Goal: Task Accomplishment & Management: Manage account settings

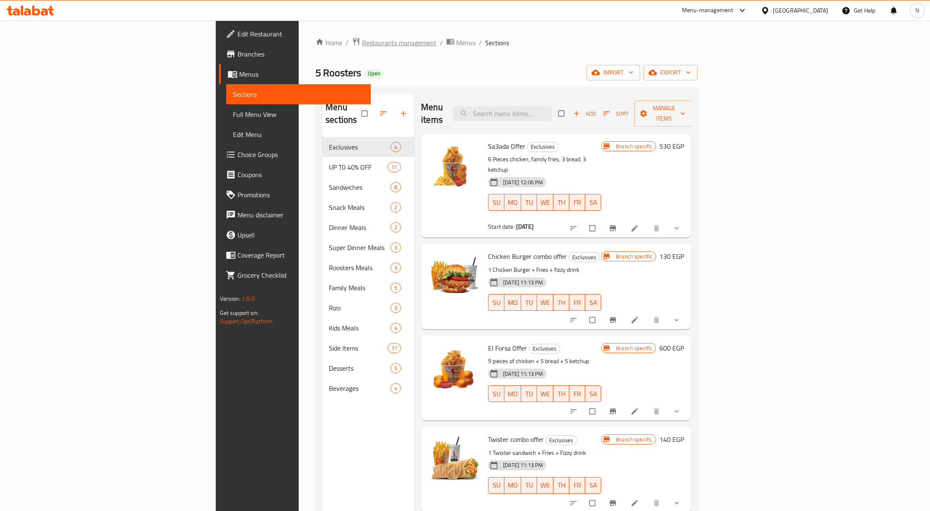
click at [362, 44] on span "Restaurants management" at bounding box center [399, 43] width 75 height 10
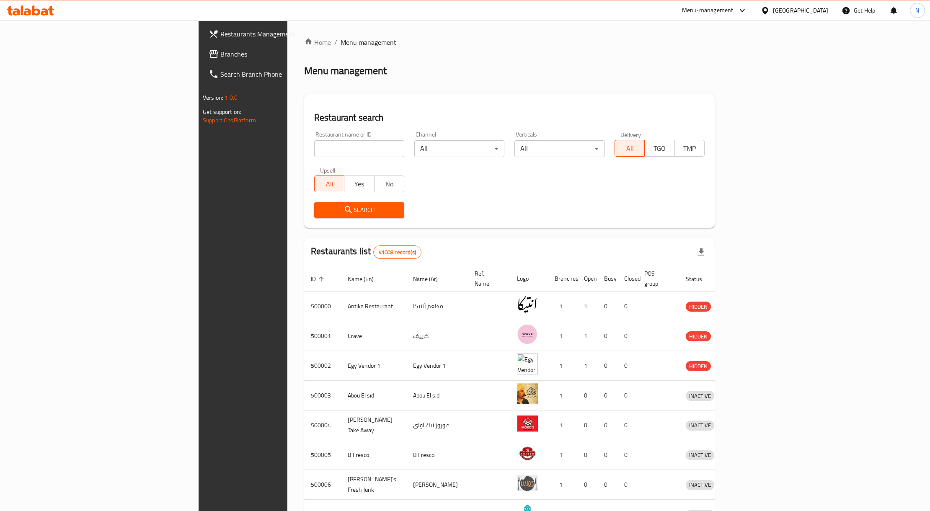
click at [314, 145] on input "search" at bounding box center [359, 148] width 90 height 17
paste input "610761"
type input "610761"
click button "Search" at bounding box center [359, 209] width 90 height 15
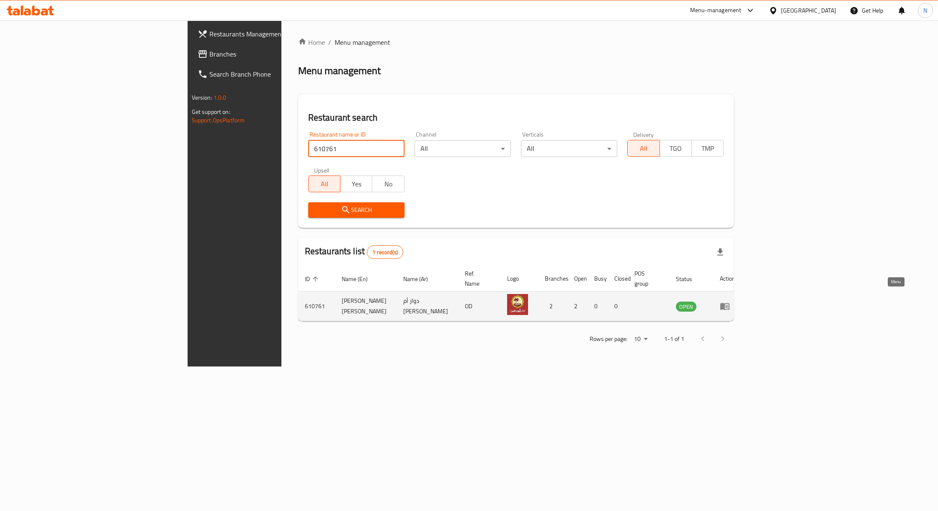
click at [730, 301] on icon "enhanced table" at bounding box center [725, 306] width 10 height 10
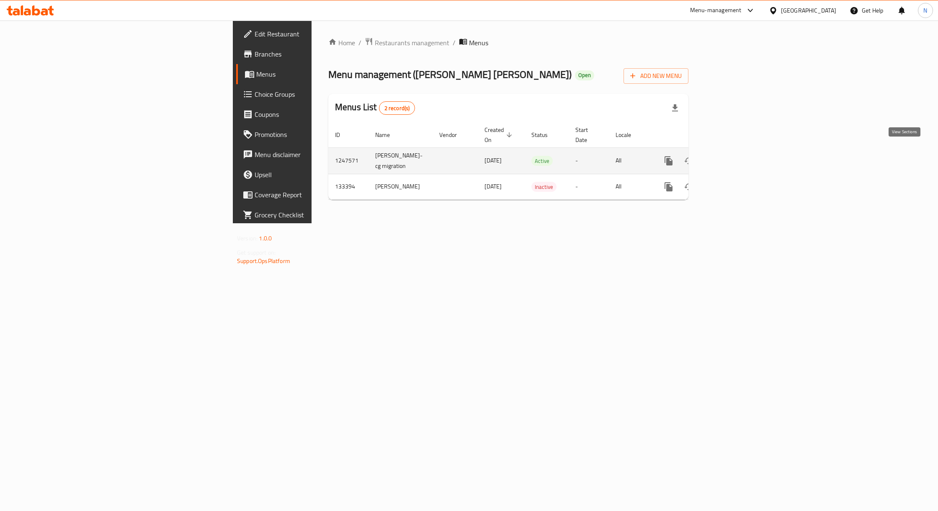
click at [734, 156] on icon "enhanced table" at bounding box center [729, 161] width 10 height 10
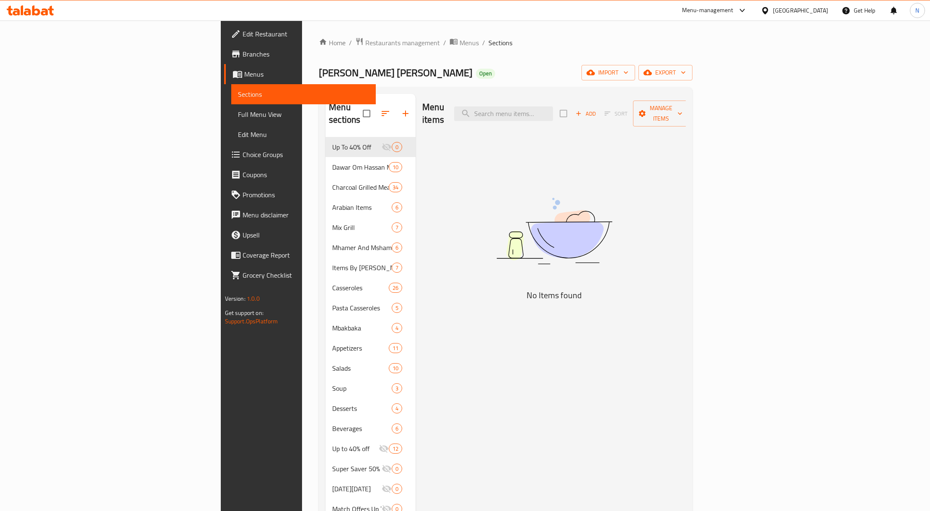
click at [319, 70] on span "[PERSON_NAME] [PERSON_NAME]" at bounding box center [396, 72] width 154 height 19
drag, startPoint x: 228, startPoint y: 72, endPoint x: 270, endPoint y: 70, distance: 41.5
click at [319, 70] on h2 "[PERSON_NAME] [PERSON_NAME] Open" at bounding box center [407, 72] width 176 height 13
click at [319, 73] on div "[PERSON_NAME] [PERSON_NAME] Open import export" at bounding box center [506, 72] width 374 height 15
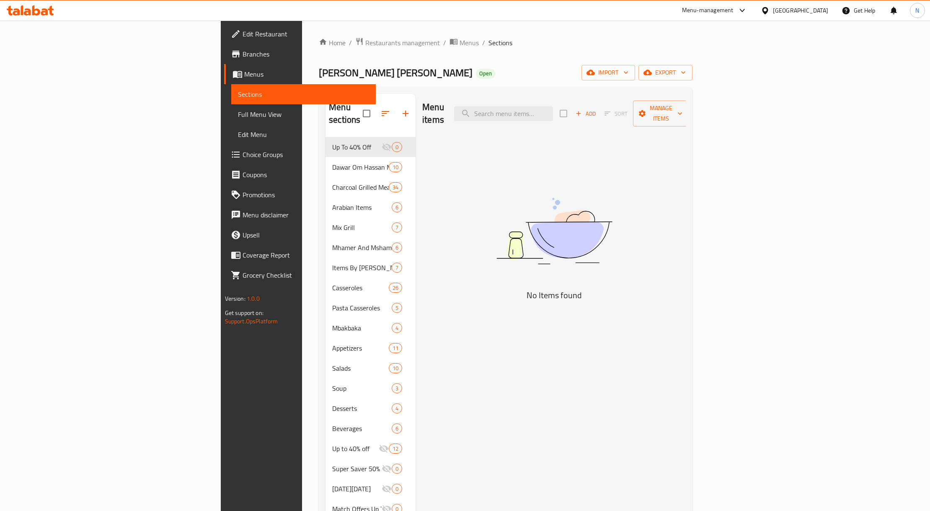
click at [587, 124] on div "Menu items Add Sort Manage items No Items found" at bounding box center [551, 349] width 270 height 511
click at [586, 116] on div "Menu items Add Sort Manage items" at bounding box center [553, 114] width 263 height 40
click at [553, 109] on input "search" at bounding box center [503, 113] width 99 height 15
paste input "عرض الدجاج المشوية نصف دجاج مشوى ع الفحم مع الأرز البسمتي و سلطة و خبز و ٥ قطع …"
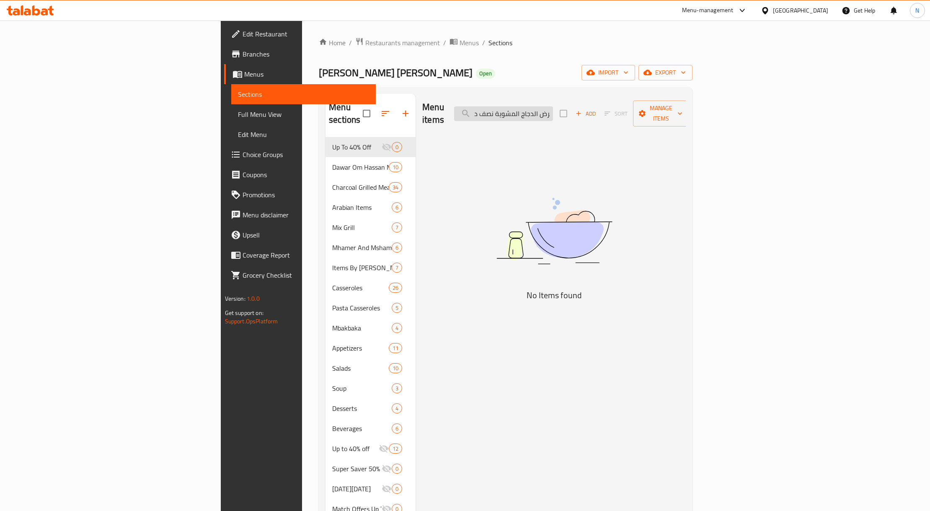
click at [553, 108] on input "عرض الدجاج المشوية نصف دجاج مشوى ع الفحم مع الأرز البسمتي و سلطة و خبز و ٥ قطع …" at bounding box center [503, 113] width 99 height 15
drag, startPoint x: 619, startPoint y: 104, endPoint x: 674, endPoint y: 111, distance: 54.8
click at [674, 111] on div "Menu items عرض الدجاج المشوية نصف دجاج مشوى ع الفحم مع الأرز البسمتي و سلطة و خ…" at bounding box center [553, 114] width 263 height 40
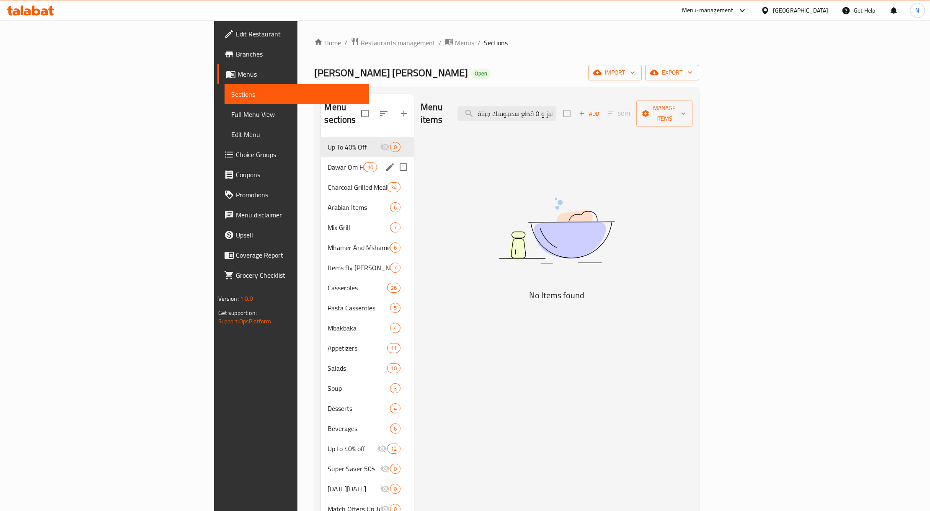
click at [321, 162] on div "[PERSON_NAME] [PERSON_NAME] Meals 10" at bounding box center [367, 167] width 93 height 20
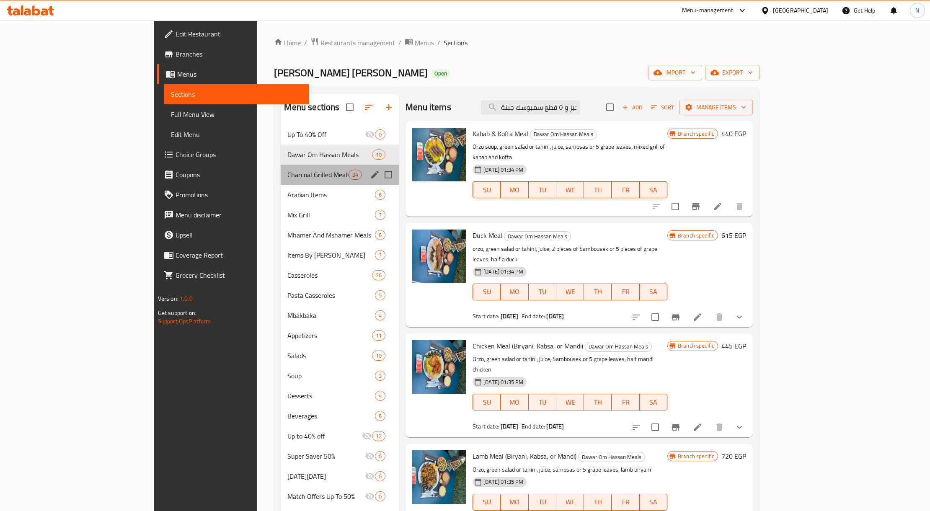
click at [281, 183] on div "Charcoal Grilled Meals 34" at bounding box center [340, 175] width 118 height 20
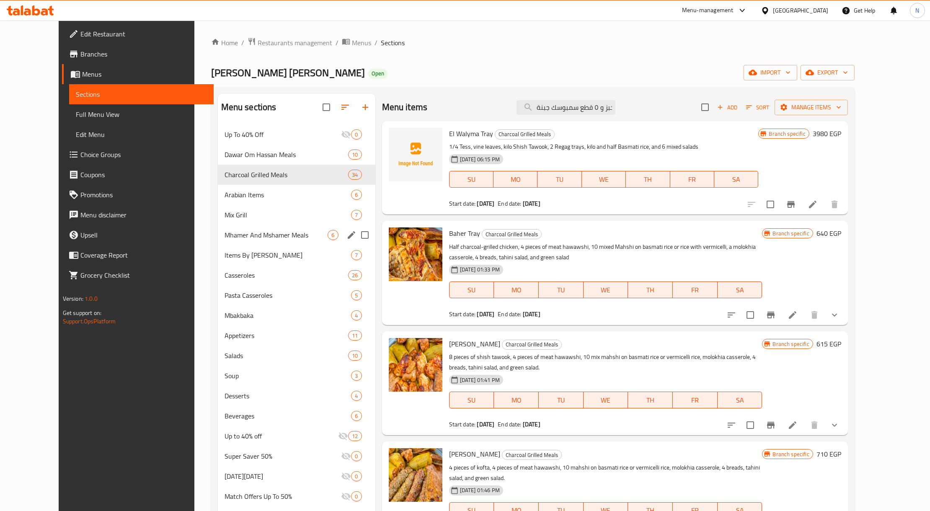
click at [256, 232] on span "Mhamer And Mshamer Meals" at bounding box center [276, 235] width 103 height 10
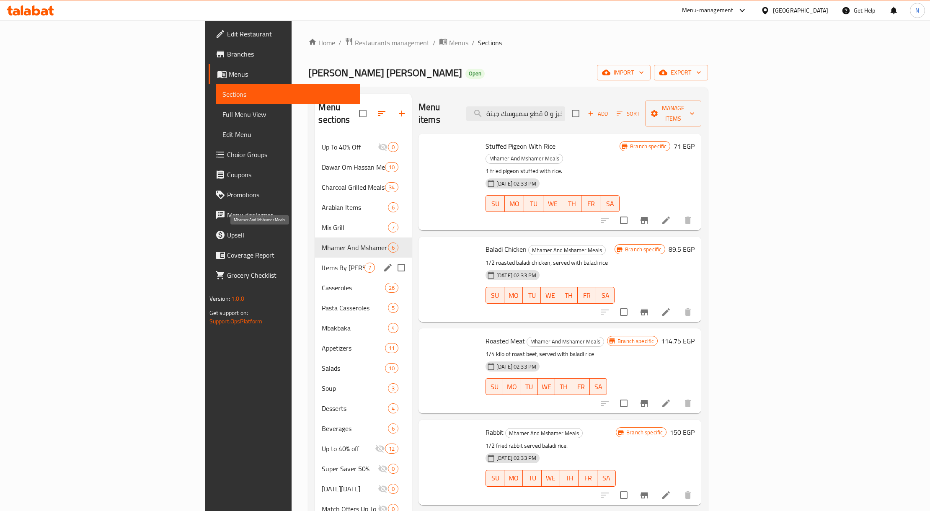
click at [322, 263] on span "Items By [PERSON_NAME]" at bounding box center [343, 268] width 42 height 10
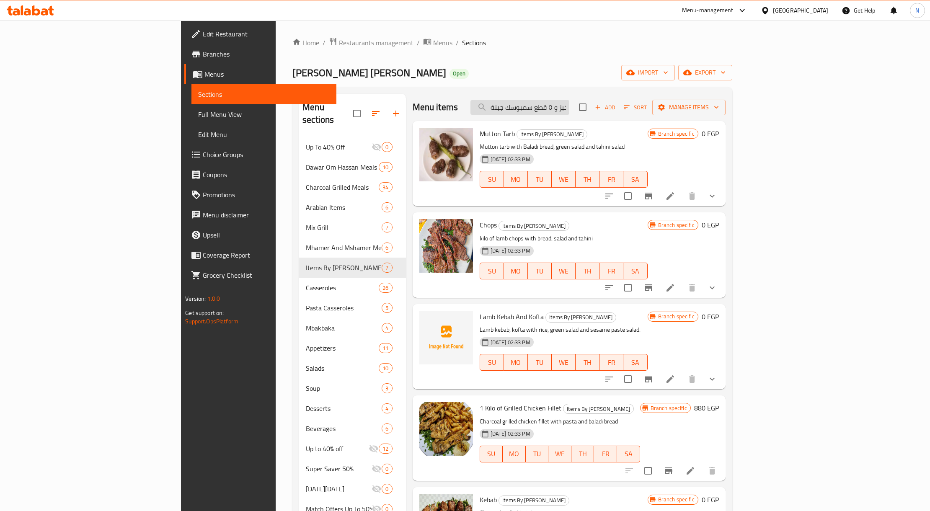
click at [569, 109] on input "الدجاج المشوية نصف دجاج مشوى ع الفحم مع الأرز البسمتي و سلطة و خبز و ٥ قطع سمبو…" at bounding box center [519, 107] width 99 height 15
paste input "عرض"
click at [569, 109] on input "عرض الدجاج المشوية نصف دجاج مشوى ع الفحم مع الأرز البسمتي و سلطة و خبز و ٥ قطع …" at bounding box center [519, 107] width 99 height 15
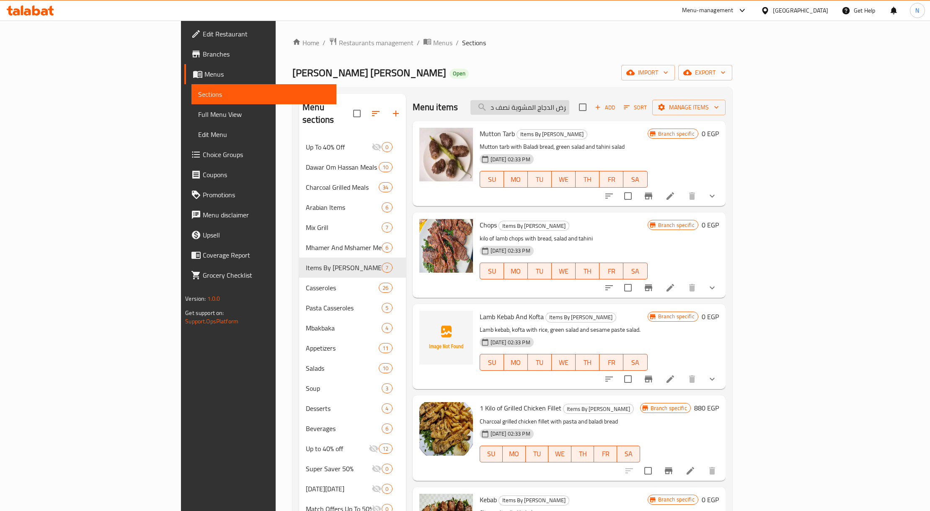
click at [569, 109] on input "عرض الدجاج المشوية نصف دجاج مشوى ع الفحم مع الأرز البسمتي و سلطة و خبز و ٥ قطع …" at bounding box center [519, 107] width 99 height 15
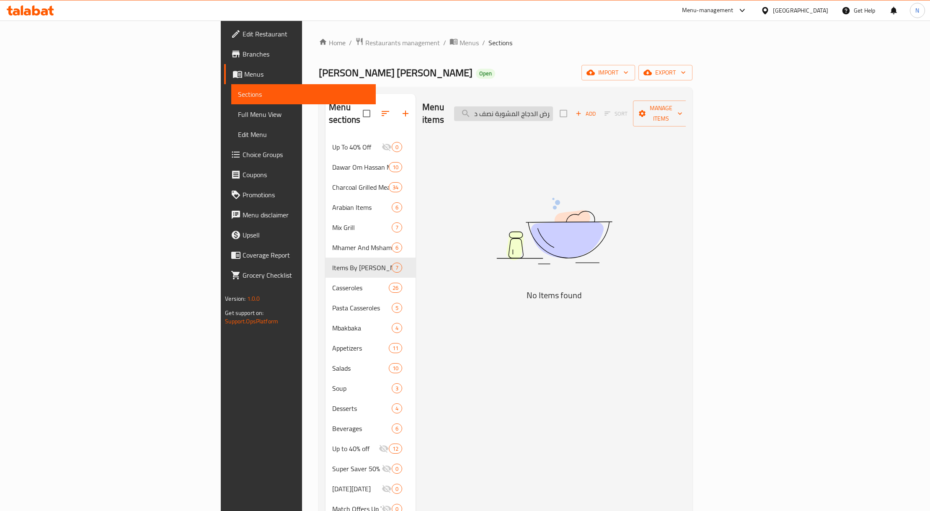
click at [553, 109] on input "عرض الدجاج المشوية نصف دجاج مشوى ع الفحم مع الأرز البسمتي و سلطة و خبز و ٥ قطع …" at bounding box center [503, 113] width 99 height 15
click at [553, 108] on input "عرض الدجاج المشوية نصف دجاج مشوى ع الفحم مع الأرز البسمتي و سلطة و خبز و ٥ قطع …" at bounding box center [503, 113] width 99 height 15
drag, startPoint x: 608, startPoint y: 108, endPoint x: 686, endPoint y: 117, distance: 78.1
click at [686, 117] on div "Menu items عرض الدجاج المشوية نصف دجاج مشوى ع الفحم مع الأرز البسمتي و سلطة و خ…" at bounding box center [553, 114] width 263 height 40
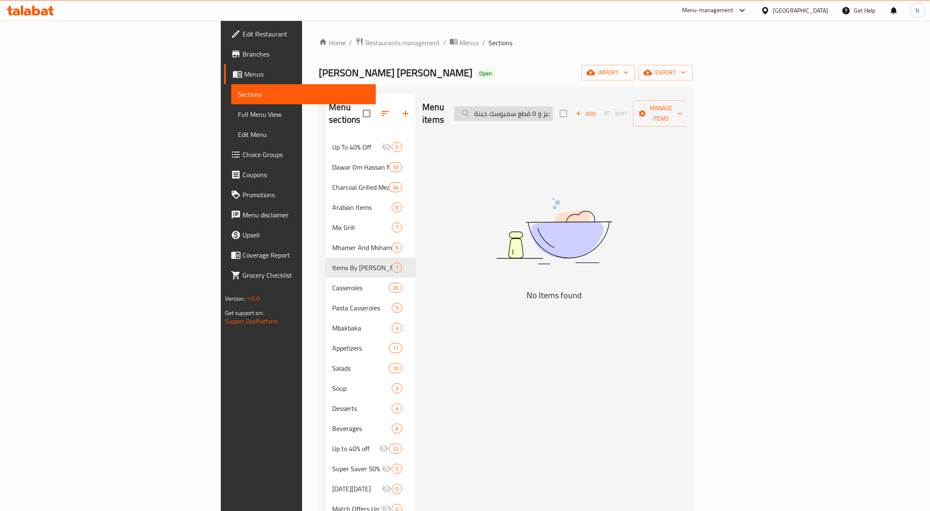
click at [553, 109] on input "المشوية نصف دجاج مشوى ع الفحم مع الأرز البسمتي و سلطة و خبز و ٥ قطع سمبوسك جبنة" at bounding box center [503, 113] width 99 height 15
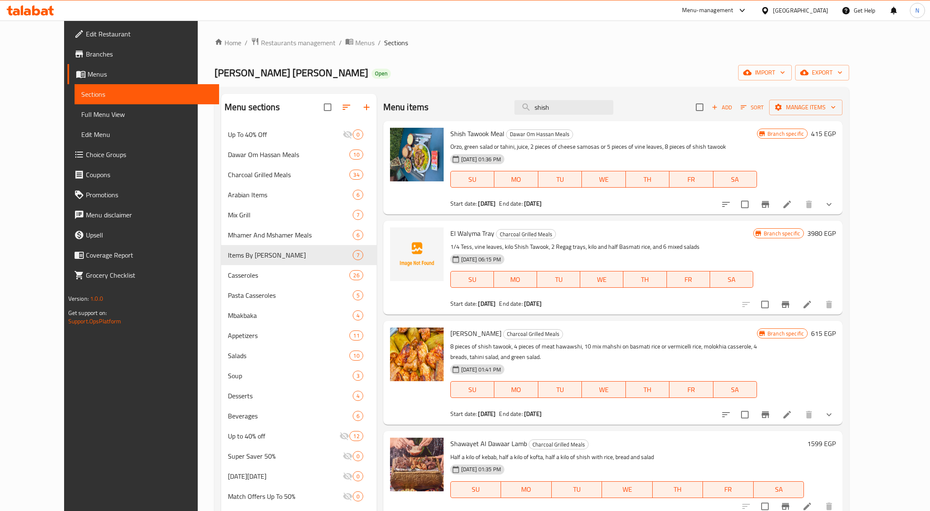
type input "shish"
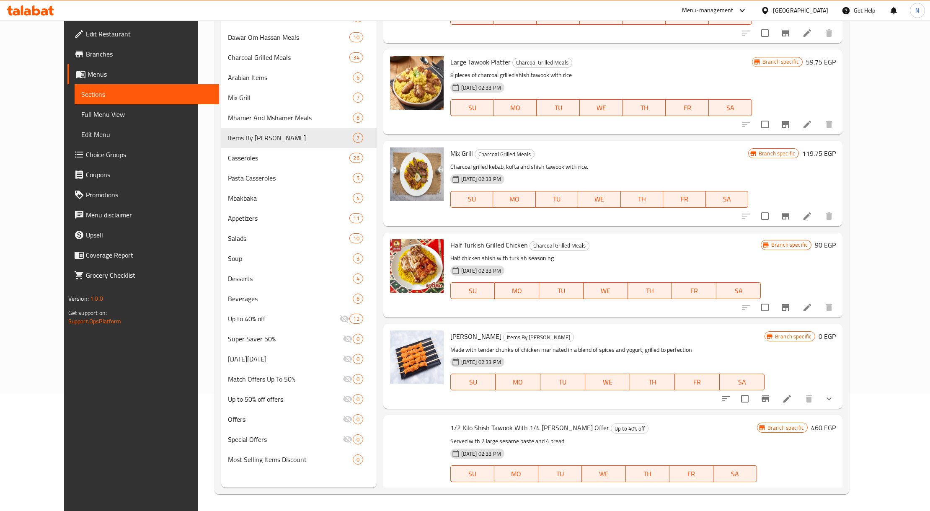
scroll to position [962, 0]
click at [453, 421] on span "1/2 Kilo Shish Tawook With 1/4 [PERSON_NAME] Offer" at bounding box center [529, 427] width 159 height 13
drag, startPoint x: 453, startPoint y: 399, endPoint x: 453, endPoint y: 410, distance: 10.5
click at [453, 421] on span "1/2 Kilo Shish Tawook With 1/4 [PERSON_NAME] Offer" at bounding box center [529, 427] width 159 height 13
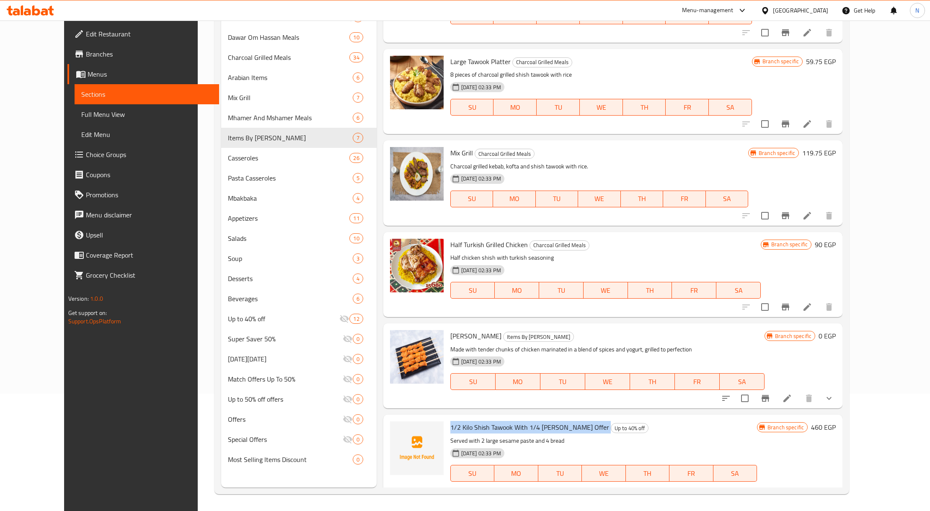
click at [453, 421] on span "1/2 Kilo Shish Tawook With 1/4 [PERSON_NAME] Offer" at bounding box center [529, 427] width 159 height 13
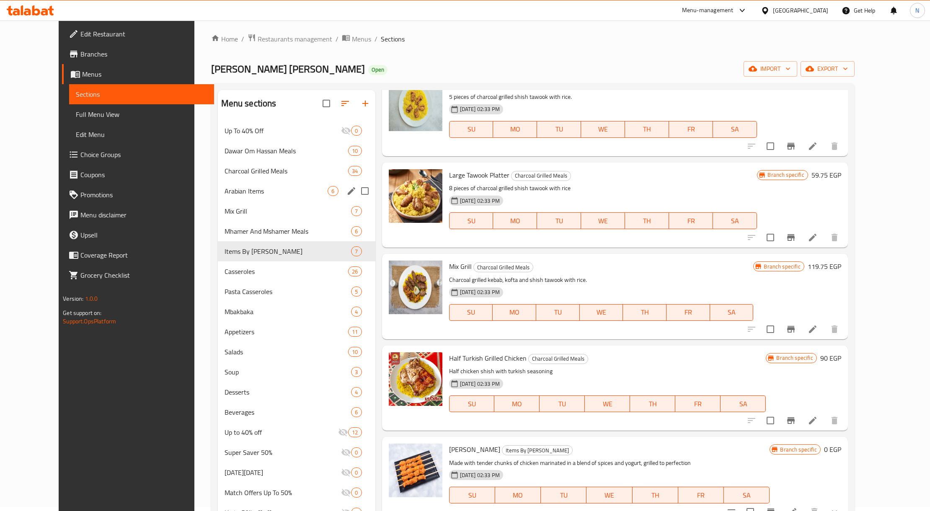
scroll to position [0, 0]
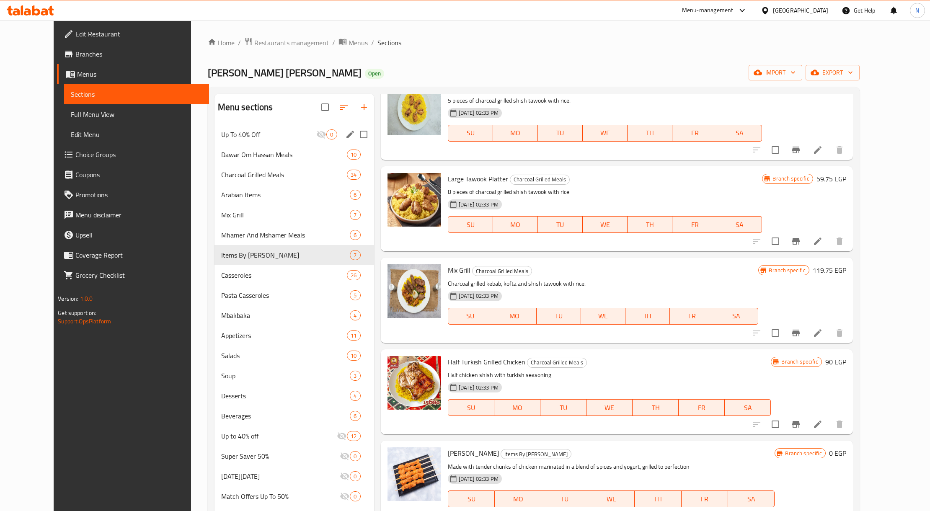
click at [264, 132] on span "Up To 40% Off" at bounding box center [269, 134] width 96 height 10
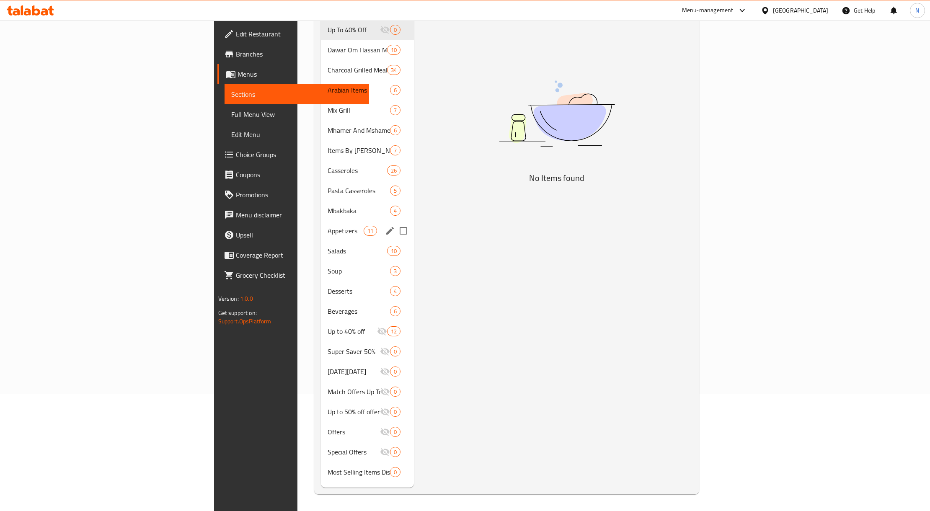
scroll to position [118, 0]
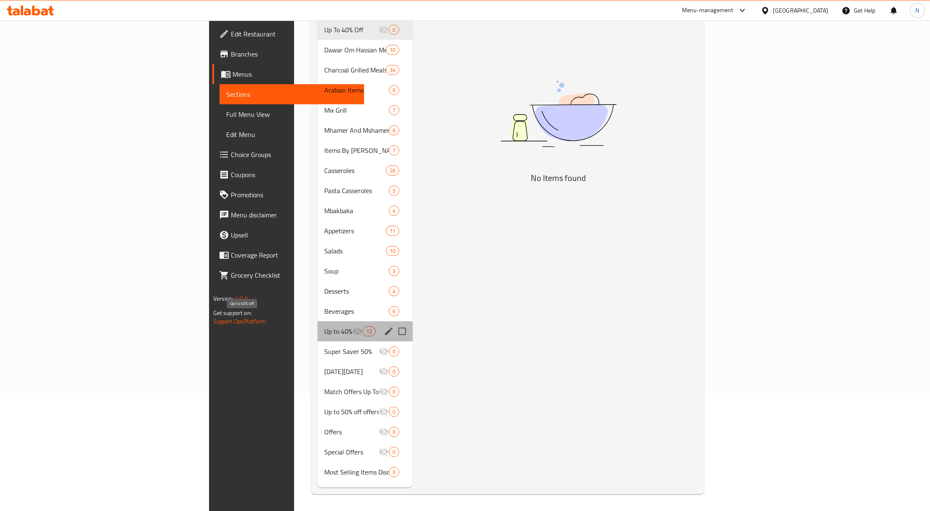
click at [324, 326] on span "Up to 40% off" at bounding box center [338, 331] width 28 height 10
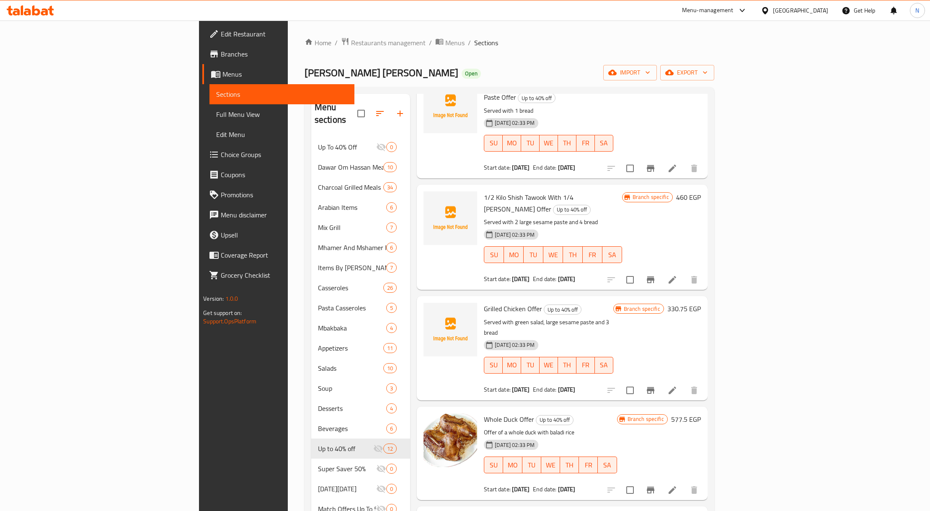
scroll to position [193, 0]
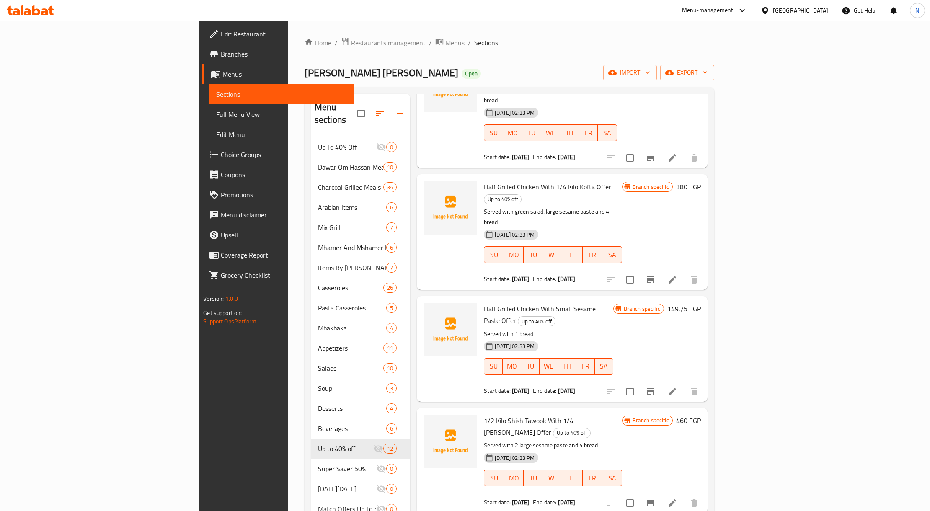
click at [221, 57] on span "Branches" at bounding box center [284, 54] width 127 height 10
